Goal: Use online tool/utility: Utilize a website feature to perform a specific function

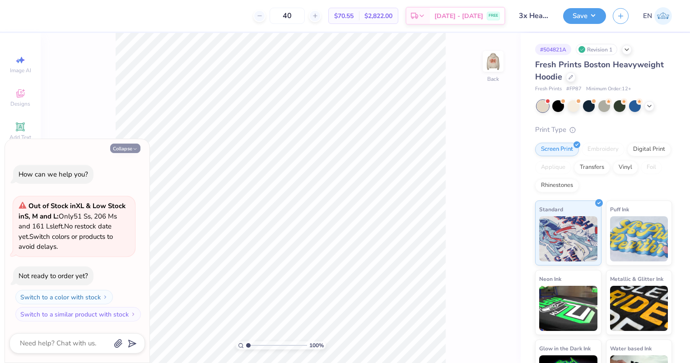
click at [122, 148] on button "Collapse" at bounding box center [125, 148] width 30 height 9
type textarea "x"
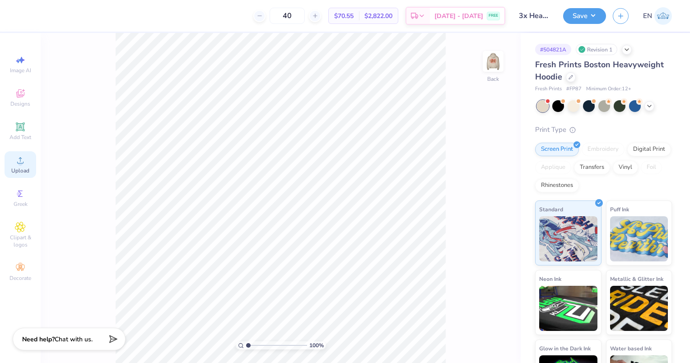
click at [21, 176] on div "Upload" at bounding box center [21, 164] width 32 height 27
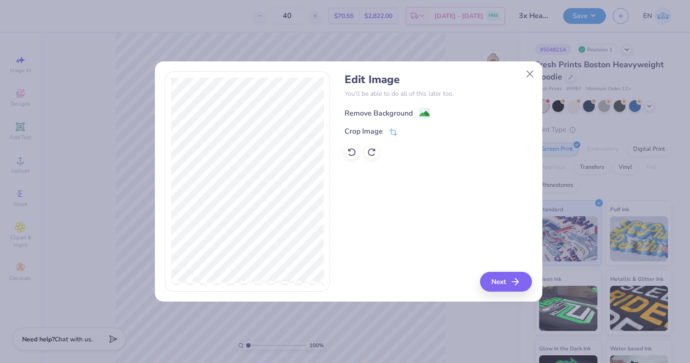
click at [375, 114] on div "Remove Background" at bounding box center [379, 113] width 68 height 11
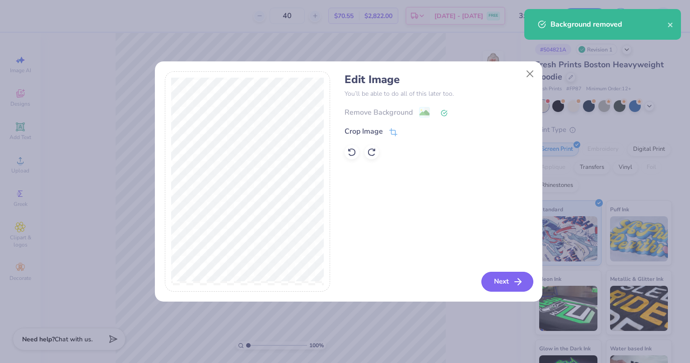
click at [505, 286] on button "Next" at bounding box center [508, 282] width 52 height 20
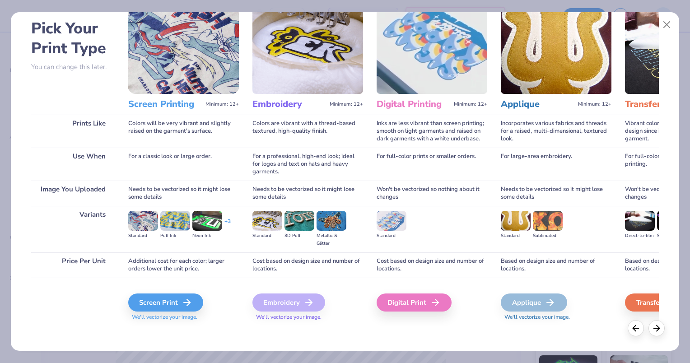
scroll to position [42, 0]
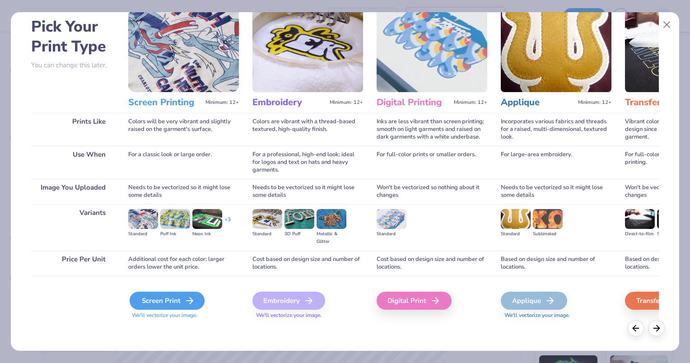
click at [184, 300] on icon at bounding box center [189, 301] width 11 height 11
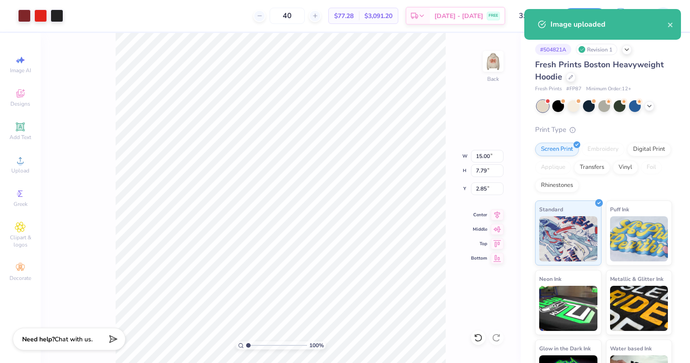
type input "5.47"
type input "2.84"
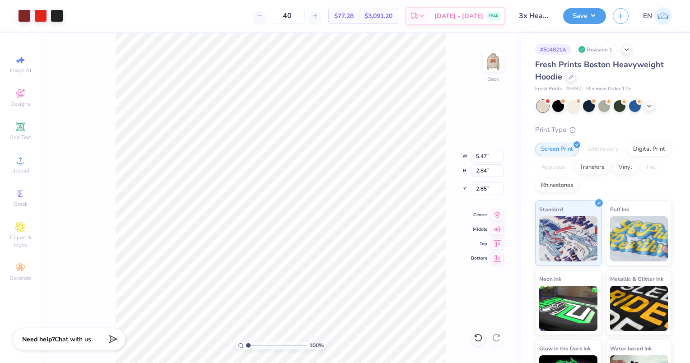
type input "1.97"
click at [266, 14] on div at bounding box center [259, 16] width 12 height 12
click at [305, 14] on input "39" at bounding box center [287, 16] width 35 height 16
type input "3"
type input "40"
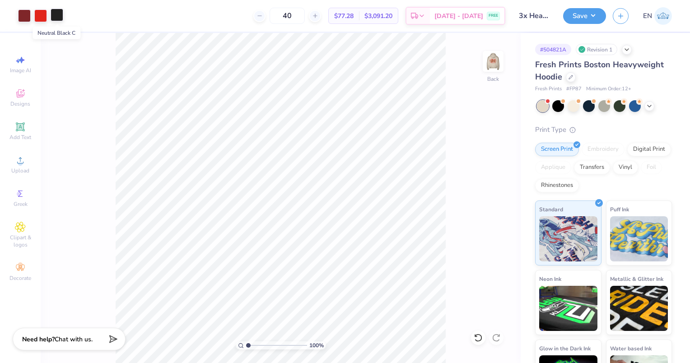
click at [58, 16] on div at bounding box center [57, 15] width 13 height 13
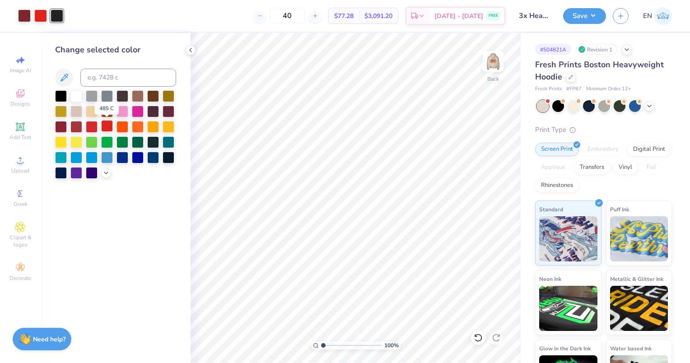
click at [101, 125] on div at bounding box center [107, 126] width 12 height 12
click at [23, 15] on div at bounding box center [24, 15] width 13 height 13
click at [106, 125] on div at bounding box center [107, 126] width 12 height 12
click at [488, 66] on img at bounding box center [493, 61] width 36 height 36
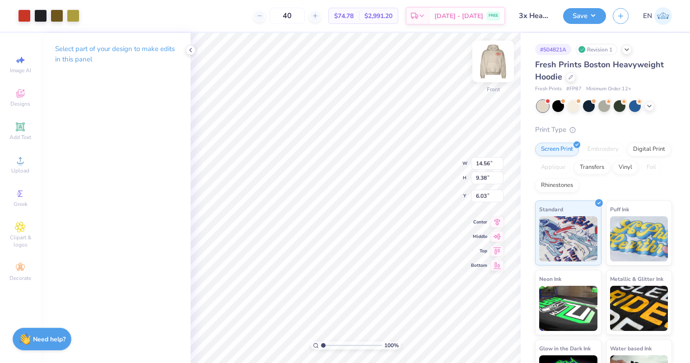
type input "12.50"
type input "8.05"
click at [491, 69] on img at bounding box center [493, 61] width 36 height 36
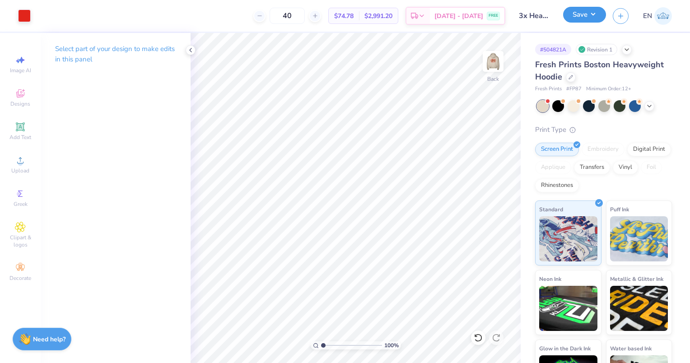
click at [590, 16] on button "Save" at bounding box center [584, 15] width 43 height 16
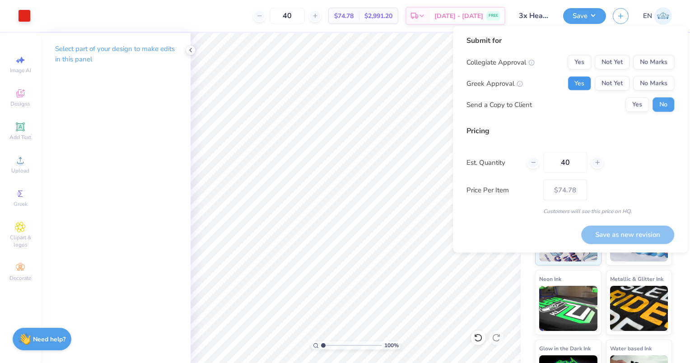
click at [582, 81] on button "Yes" at bounding box center [579, 83] width 23 height 14
click at [665, 56] on button "No Marks" at bounding box center [653, 62] width 41 height 14
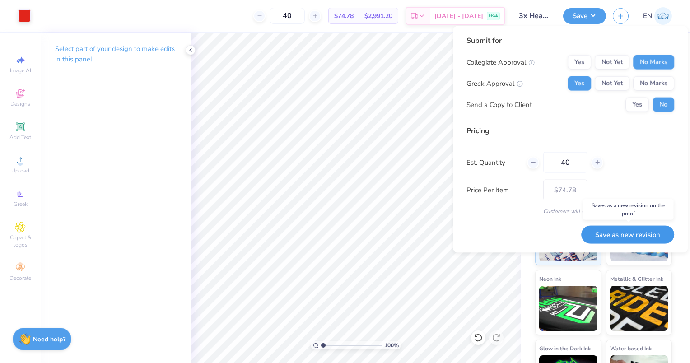
click at [639, 234] on button "Save as new revision" at bounding box center [628, 234] width 93 height 18
type input "$74.78"
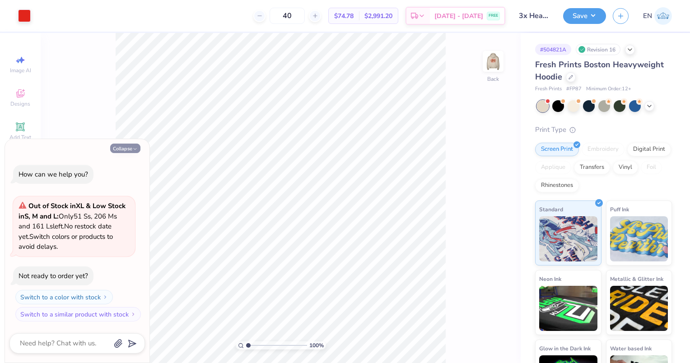
click at [124, 150] on button "Collapse" at bounding box center [125, 148] width 30 height 9
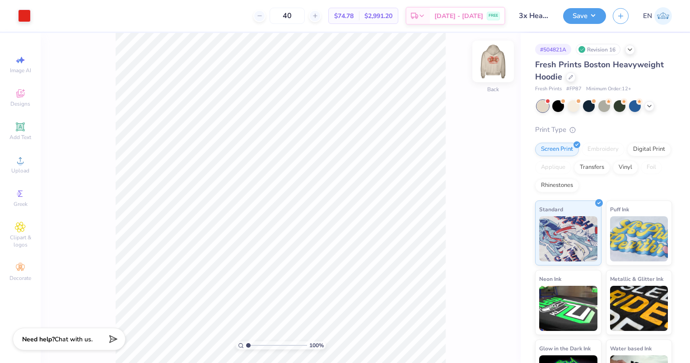
click at [501, 69] on img at bounding box center [493, 61] width 36 height 36
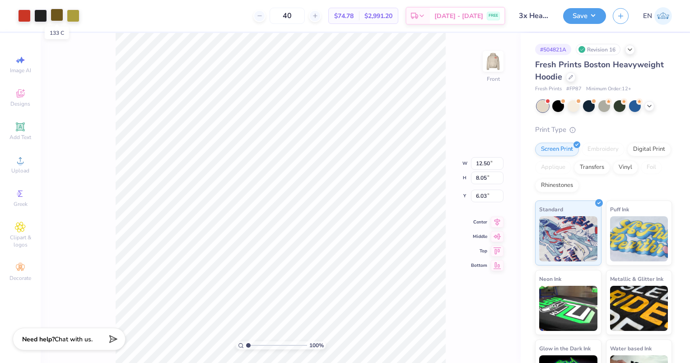
click at [58, 14] on div at bounding box center [57, 15] width 13 height 13
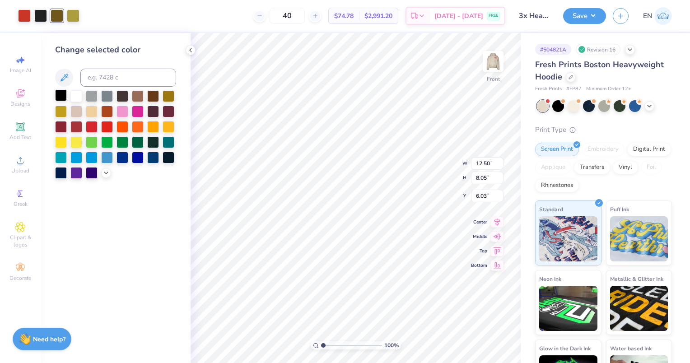
click at [61, 93] on div at bounding box center [61, 95] width 12 height 12
click at [43, 19] on div at bounding box center [40, 15] width 13 height 13
click at [65, 98] on div at bounding box center [61, 95] width 12 height 12
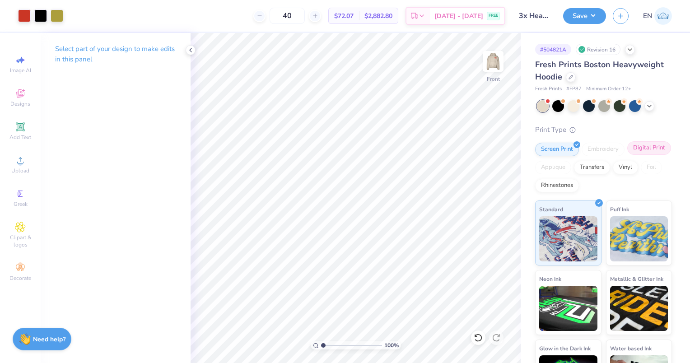
click at [628, 155] on div "Digital Print" at bounding box center [650, 148] width 44 height 14
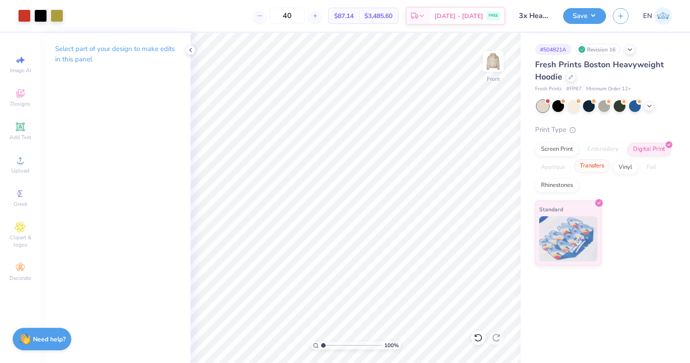
click at [602, 170] on div "Transfers" at bounding box center [592, 166] width 36 height 14
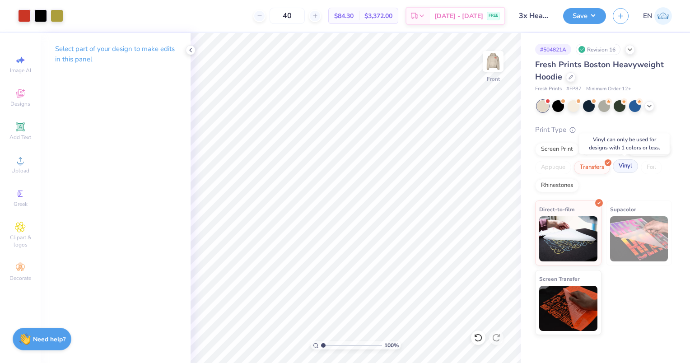
click at [620, 170] on div "Vinyl" at bounding box center [625, 166] width 25 height 14
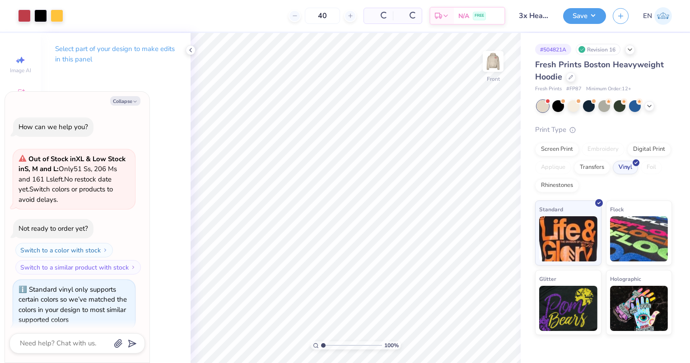
scroll to position [97, 0]
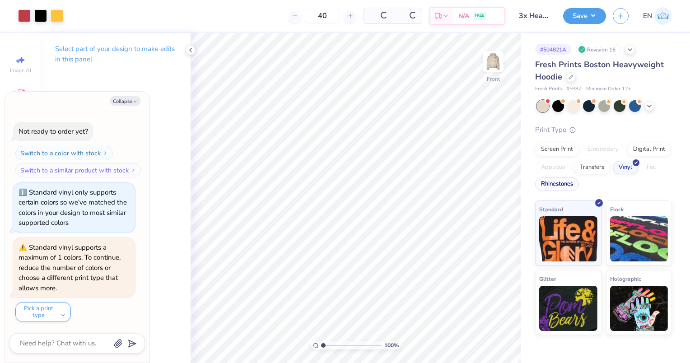
click at [568, 187] on div "Rhinestones" at bounding box center [557, 185] width 44 height 14
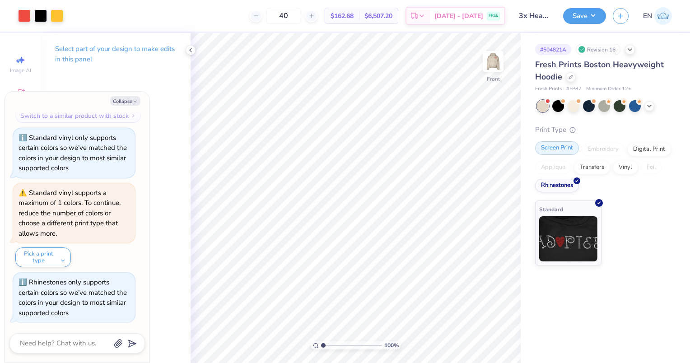
click at [564, 148] on div "Screen Print" at bounding box center [557, 148] width 44 height 14
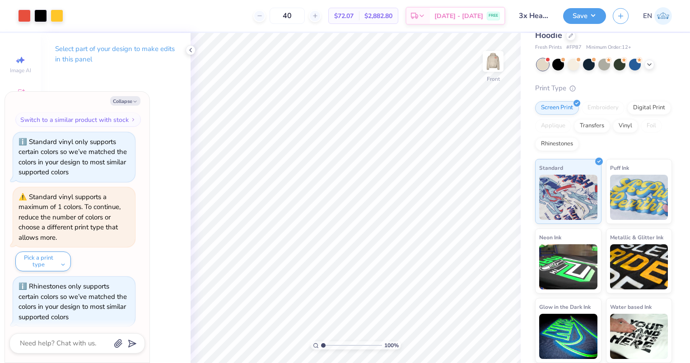
scroll to position [117, 0]
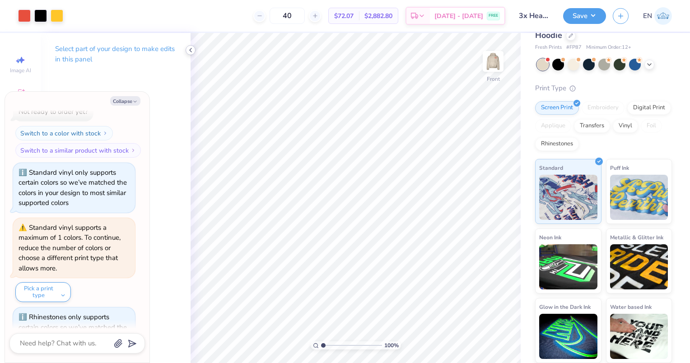
click at [188, 49] on icon at bounding box center [190, 50] width 7 height 7
type textarea "x"
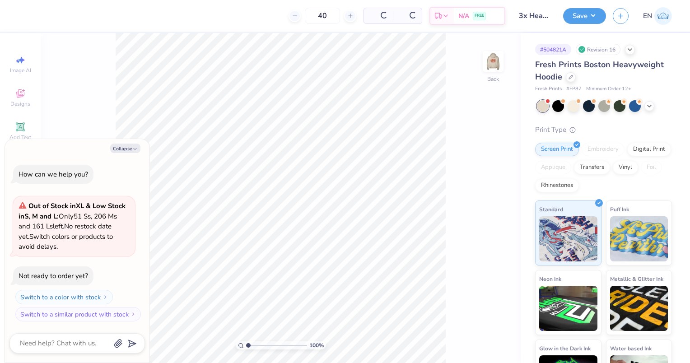
type textarea "x"
click at [303, 14] on input "40" at bounding box center [287, 16] width 35 height 16
type input "48"
click at [121, 148] on button "Collapse" at bounding box center [125, 148] width 30 height 9
type textarea "x"
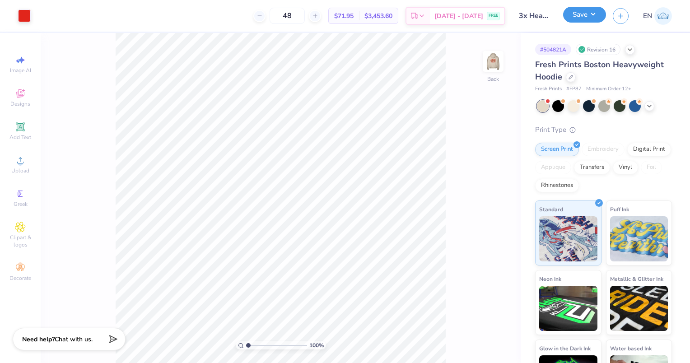
click at [593, 17] on button "Save" at bounding box center [584, 15] width 43 height 16
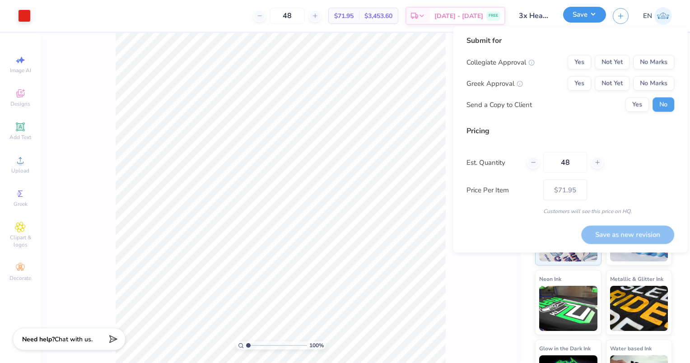
click at [593, 17] on button "Save" at bounding box center [584, 15] width 43 height 16
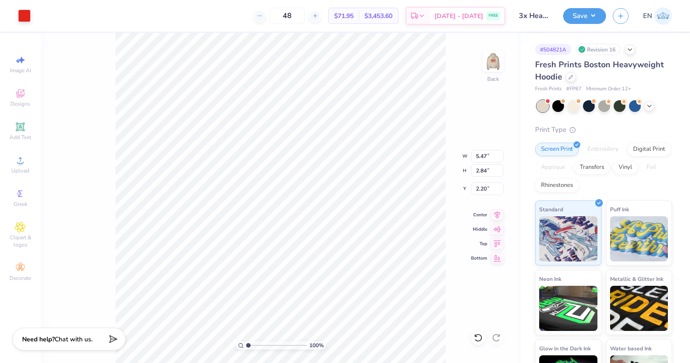
type input "2.62"
click at [464, 80] on div "100 % Back W 5.47 5.47 " H 2.84 2.84 " Y 2.62 2.62 " Center Middle Top Bottom" at bounding box center [281, 198] width 480 height 330
click at [496, 67] on img at bounding box center [493, 61] width 36 height 36
type input "14.55"
type input "9.37"
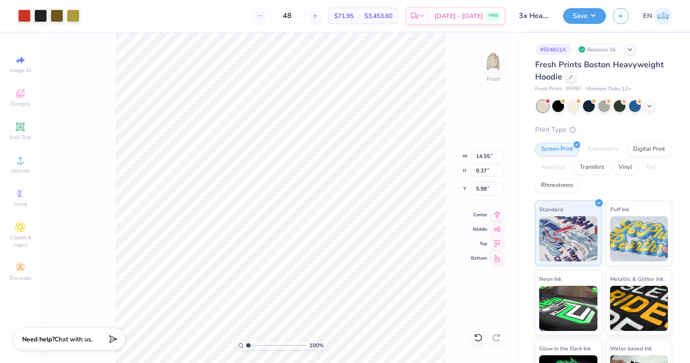
type input "5.86"
type input "5.81"
click at [446, 120] on div "100 % Front W 14.55 14.55 " H 9.37 9.37 " Y 5.81 5.81 " Center Middle Top Bottom" at bounding box center [281, 198] width 480 height 330
